Goal: Navigation & Orientation: Find specific page/section

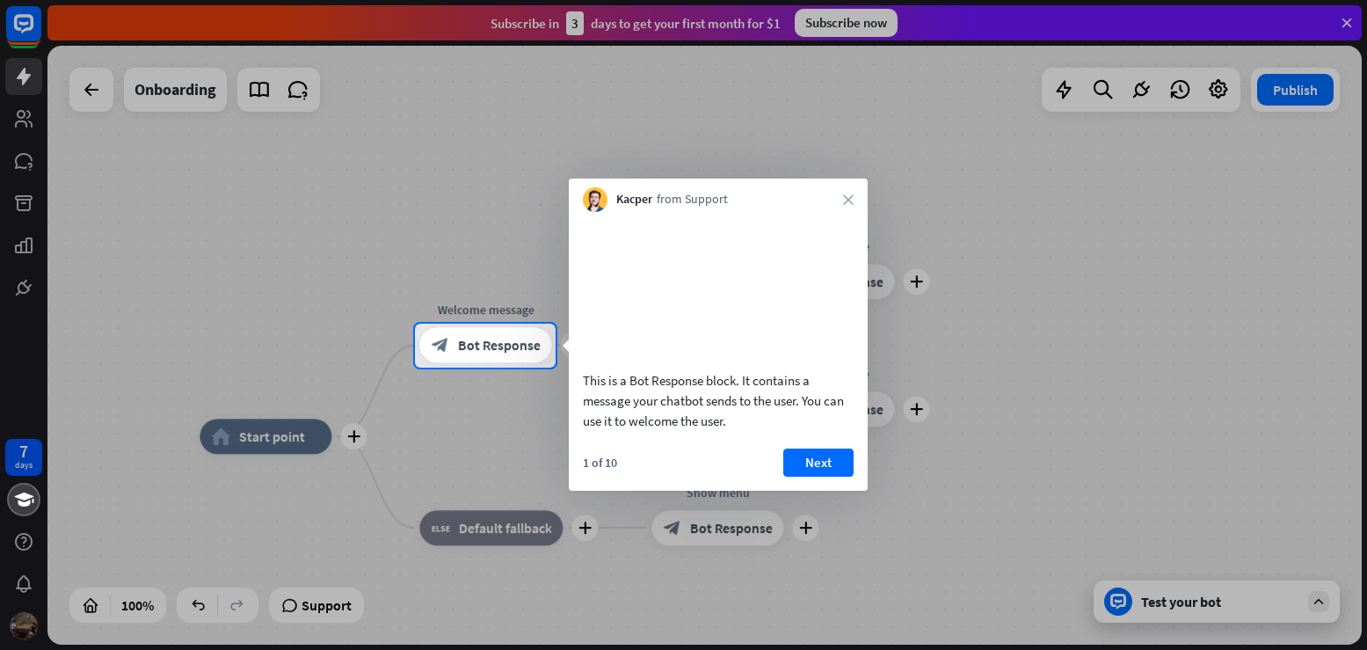
click at [26, 124] on div at bounding box center [683, 162] width 1367 height 324
click at [484, 175] on div at bounding box center [683, 162] width 1367 height 324
click at [819, 477] on button "Next" at bounding box center [818, 462] width 70 height 28
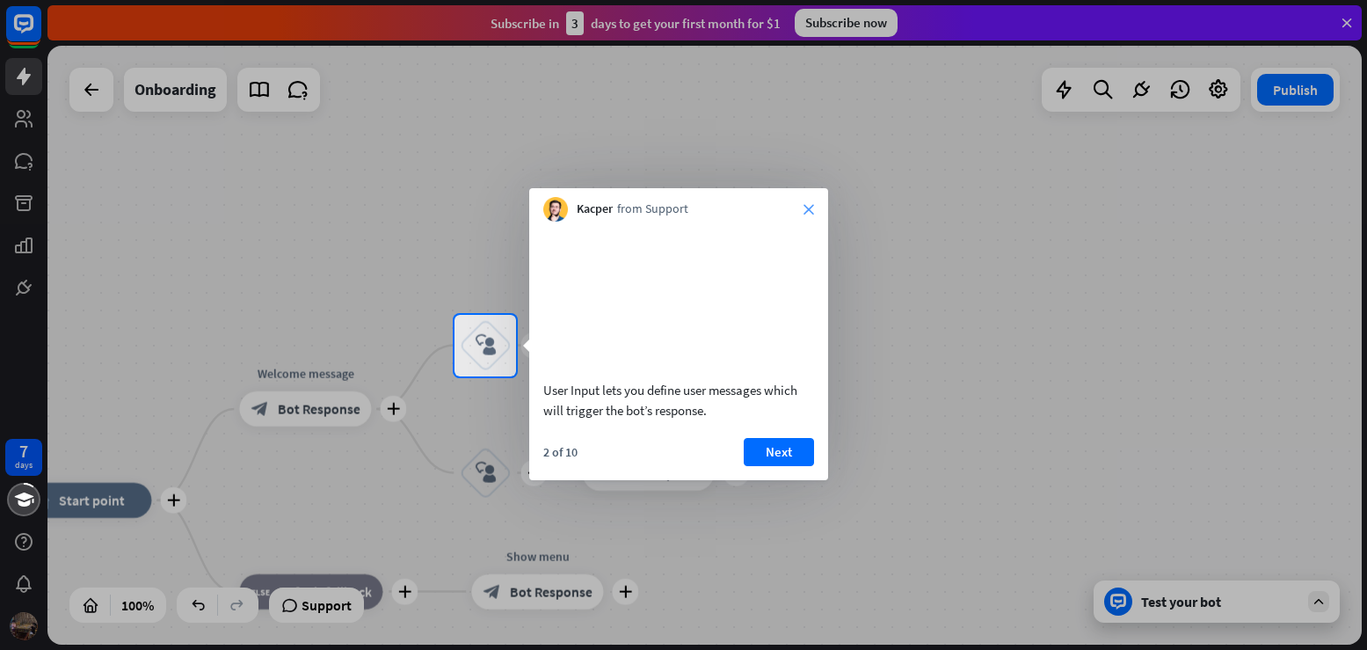
click at [806, 212] on icon "close" at bounding box center [809, 209] width 11 height 11
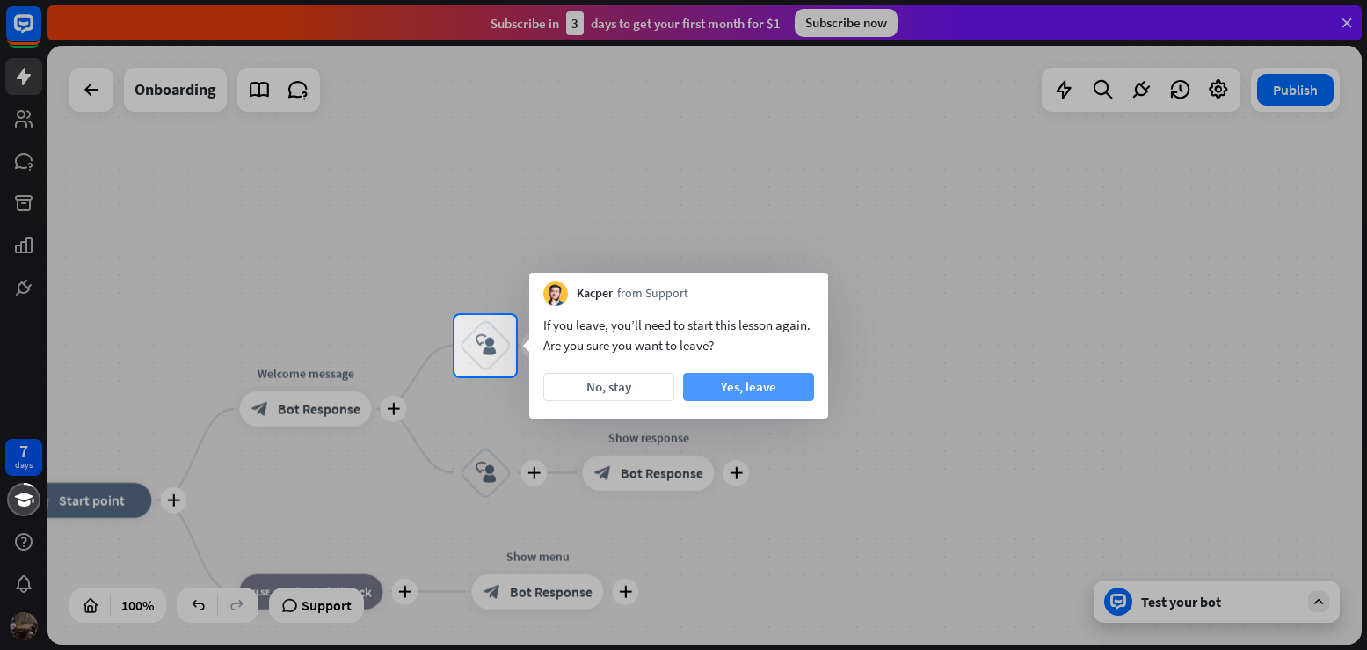
click at [770, 382] on button "Yes, leave" at bounding box center [748, 387] width 131 height 28
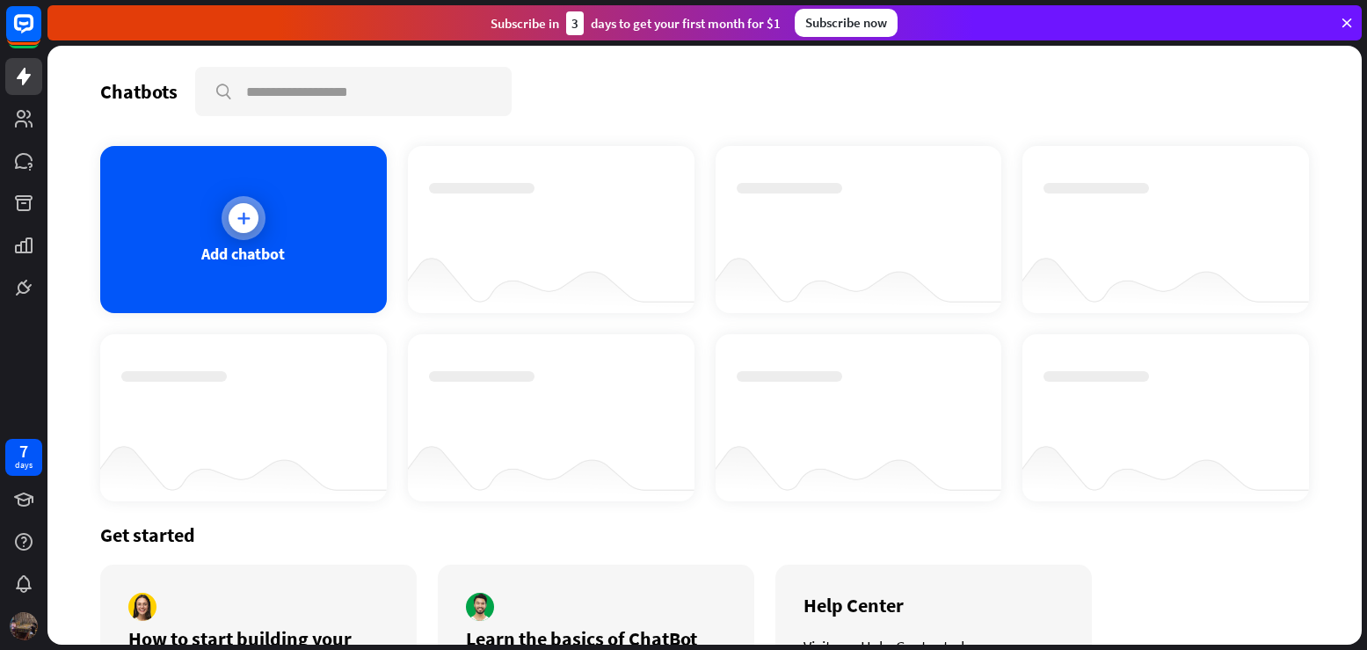
click at [238, 229] on div at bounding box center [244, 218] width 30 height 30
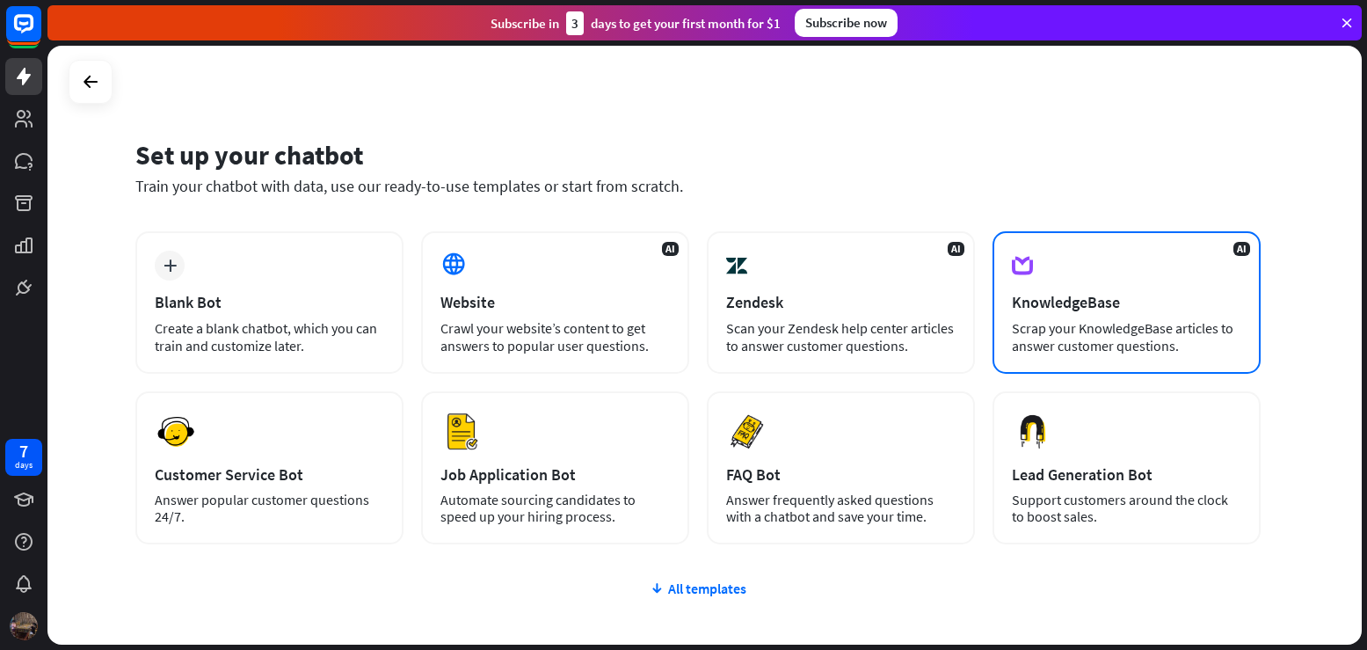
click at [1104, 310] on div "KnowledgeBase" at bounding box center [1126, 302] width 229 height 20
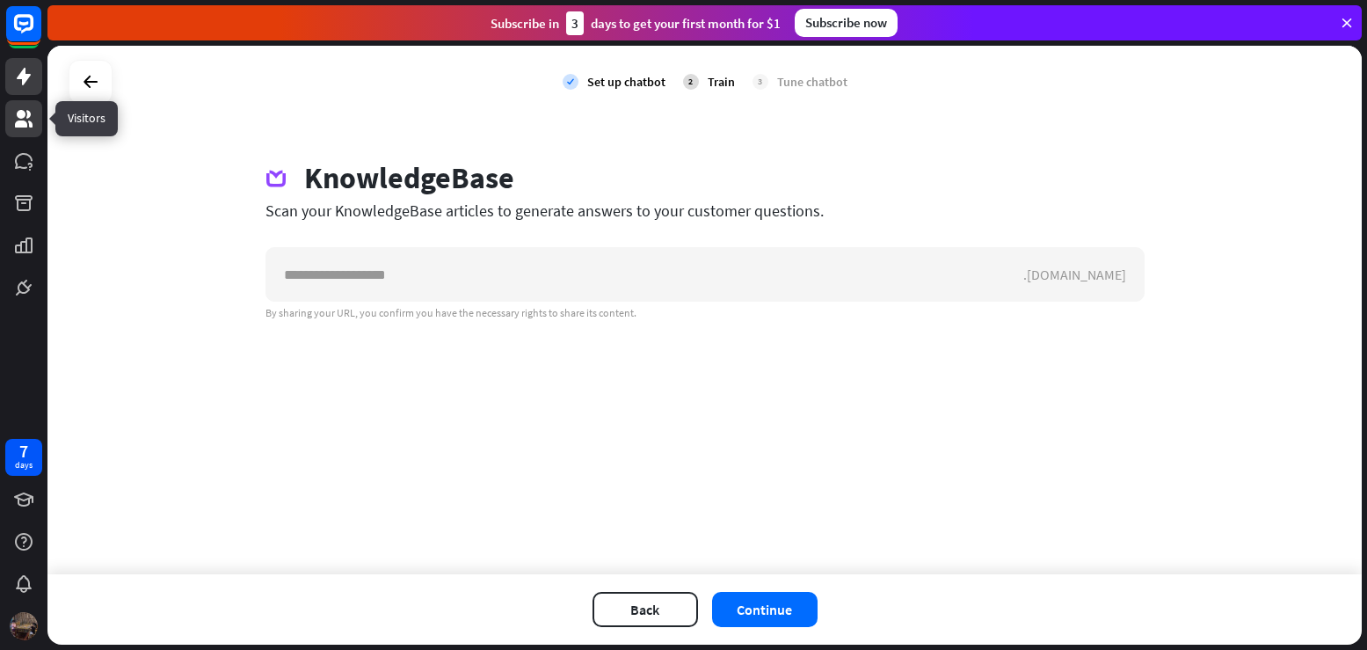
click at [23, 127] on icon at bounding box center [24, 119] width 18 height 18
